Goal: Transaction & Acquisition: Obtain resource

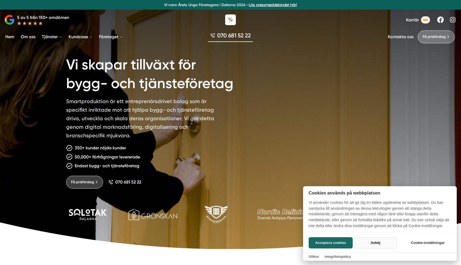
click at [380, 241] on button "Avböj" at bounding box center [375, 242] width 42 height 11
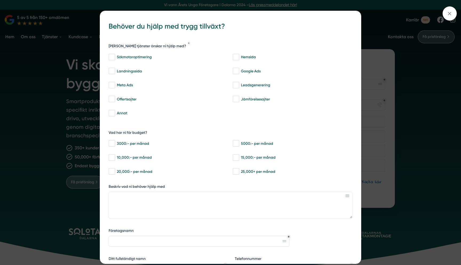
click at [422, 87] on div "bbc9b822-b2c6-488a-ab3e-9a2d59e49c7c Behöver du hjälp med trygg tillväxt? Vilka…" at bounding box center [230, 132] width 461 height 265
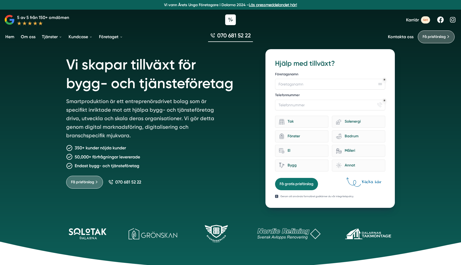
click at [29, 37] on link "Om oss" at bounding box center [28, 37] width 17 height 14
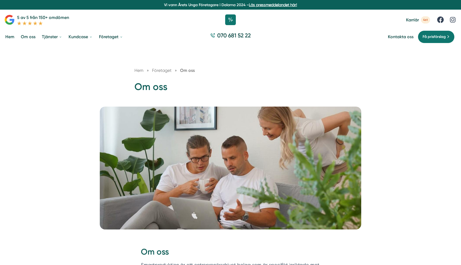
click at [10, 38] on link "Hem" at bounding box center [9, 37] width 11 height 14
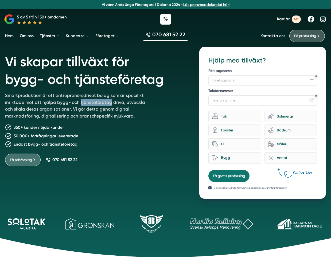
click at [134, 70] on h1 "Vi skapar tillväxt för bygg- och tjänsteföretag" at bounding box center [96, 69] width 182 height 45
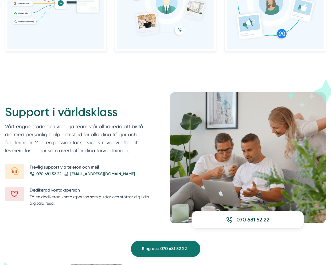
scroll to position [548, 0]
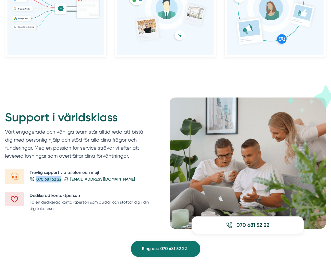
drag, startPoint x: 61, startPoint y: 179, endPoint x: 35, endPoint y: 177, distance: 25.7
click at [35, 177] on div "070 681 52 22" at bounding box center [47, 179] width 35 height 6
click at [54, 164] on div "Support i världsklass Vårt engagerade och vänliga team står alltid redo att bis…" at bounding box center [77, 139] width 144 height 59
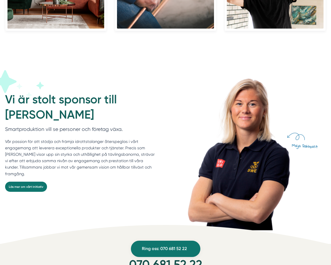
scroll to position [1347, 0]
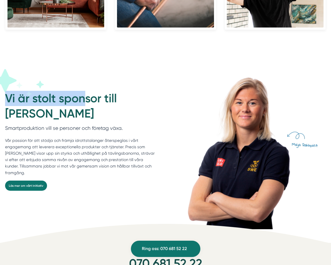
drag, startPoint x: 11, startPoint y: 81, endPoint x: 82, endPoint y: 92, distance: 72.6
click at [82, 92] on div "Vi är stolt sponsor till Maja Dahlqvist Smartproduktion vill se personer och fö…" at bounding box center [83, 148] width 156 height 156
click at [22, 81] on icon at bounding box center [15, 89] width 63 height 49
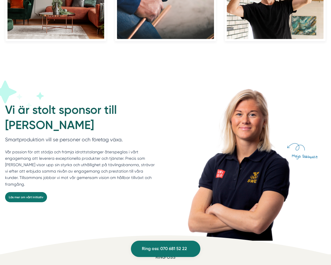
scroll to position [1368, 0]
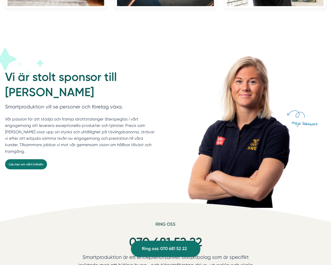
click at [132, 95] on h2 "Vi är stolt sponsor till Maja Dahlqvist" at bounding box center [80, 85] width 150 height 33
drag, startPoint x: 13, startPoint y: 59, endPoint x: 90, endPoint y: 60, distance: 76.6
click at [90, 60] on div "Vi är stolt sponsor till Maja Dahlqvist Smartproduktion vill se personer och fö…" at bounding box center [83, 127] width 156 height 156
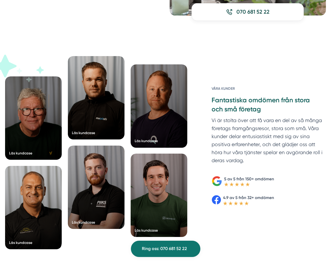
scroll to position [763, 0]
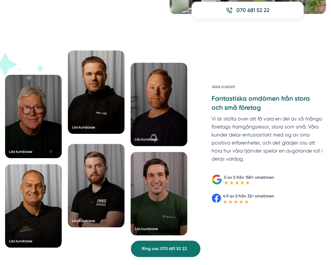
click at [101, 99] on div at bounding box center [96, 91] width 57 height 83
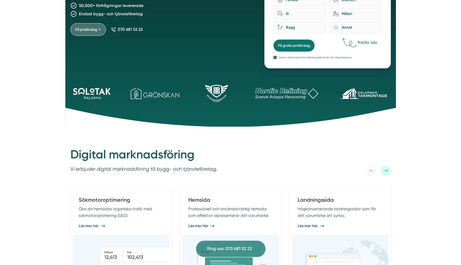
scroll to position [0, 0]
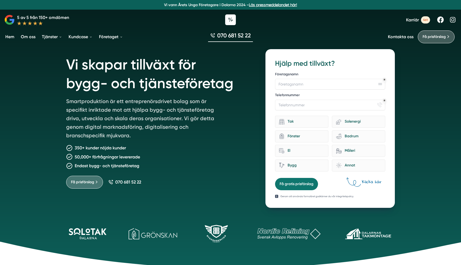
click at [330, 83] on rect at bounding box center [380, 83] width 4 height 1
click at [330, 83] on input "Företagsnamn" at bounding box center [330, 84] width 110 height 11
click at [330, 106] on input "Telefonnummer" at bounding box center [330, 105] width 110 height 11
click at [300, 120] on div "Tak" at bounding box center [304, 121] width 40 height 7
click at [0, 0] on input "Tak" at bounding box center [0, 0] width 0 height 0
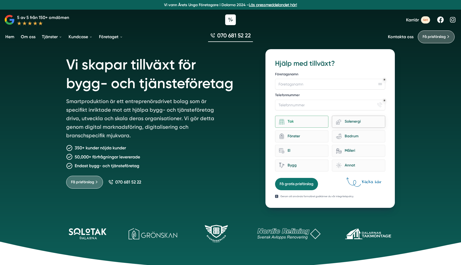
click at [330, 124] on div "Solenergi" at bounding box center [361, 121] width 40 height 7
click at [0, 0] on input "eco-house-sun Solenergi" at bounding box center [0, 0] width 0 height 0
click at [330, 150] on div "Måleri" at bounding box center [361, 150] width 40 height 7
click at [0, 0] on input "Måleri" at bounding box center [0, 0] width 0 height 0
drag, startPoint x: 373, startPoint y: 183, endPoint x: 402, endPoint y: 216, distance: 44.0
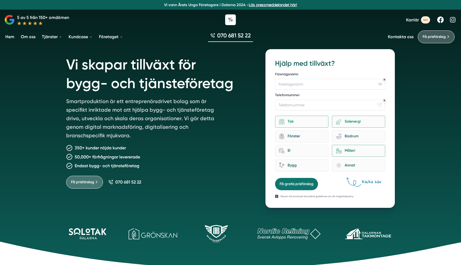
click at [330, 216] on div "Vi skapar tillväxt för bygg- och tjänsteföretag Smartproduktion är ett entrepre…" at bounding box center [230, 134] width 461 height 268
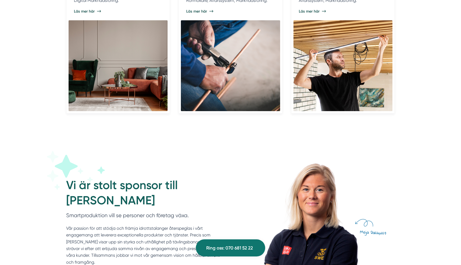
scroll to position [1148, 0]
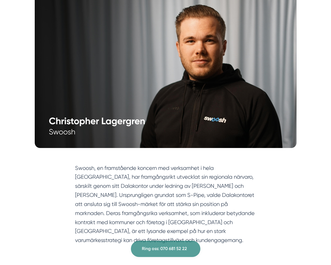
scroll to position [157, 0]
